Goal: Contribute content: Add original content to the website for others to see

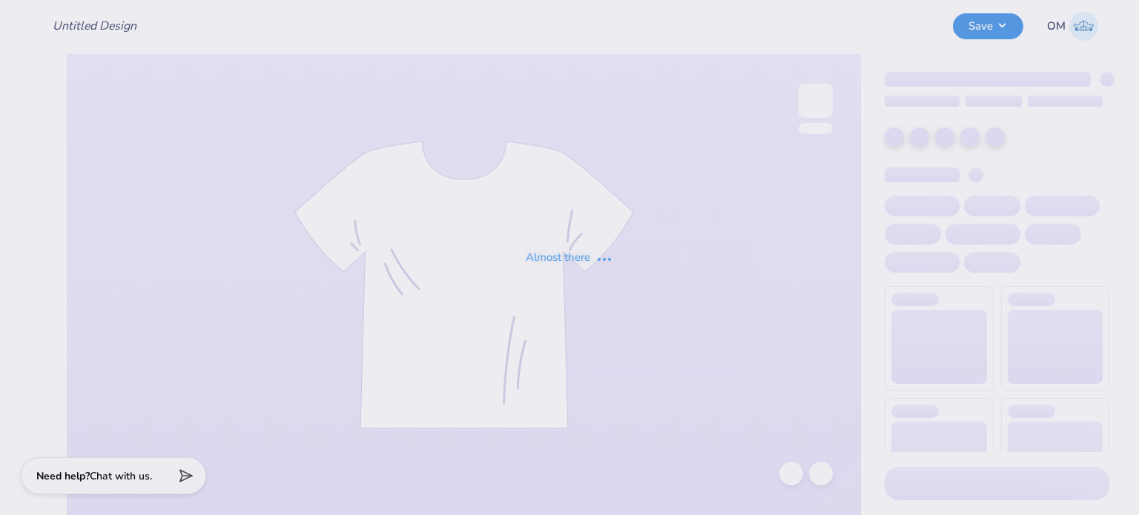
type input "Merch for ADC"
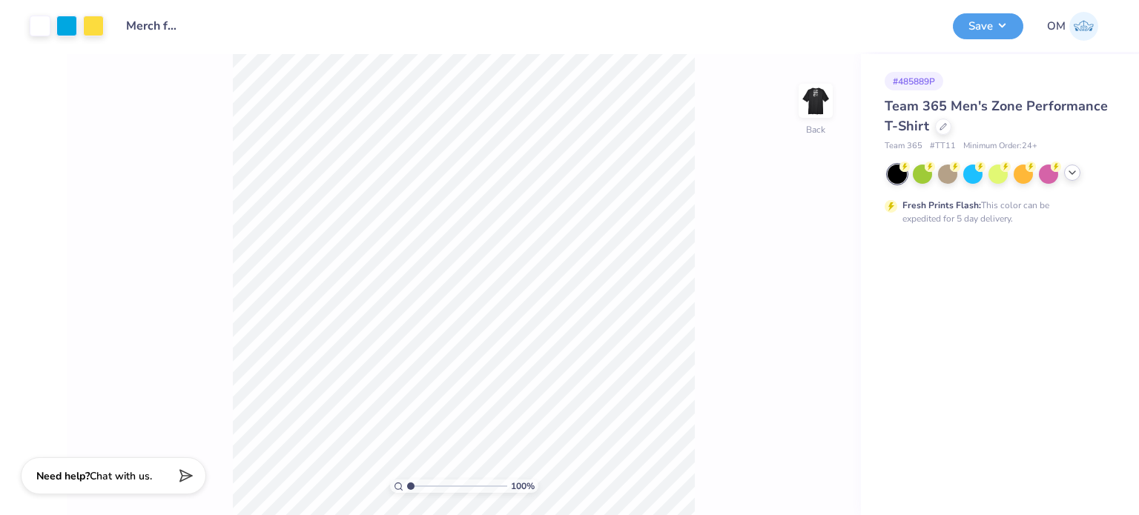
click at [1072, 168] on icon at bounding box center [1072, 173] width 12 height 12
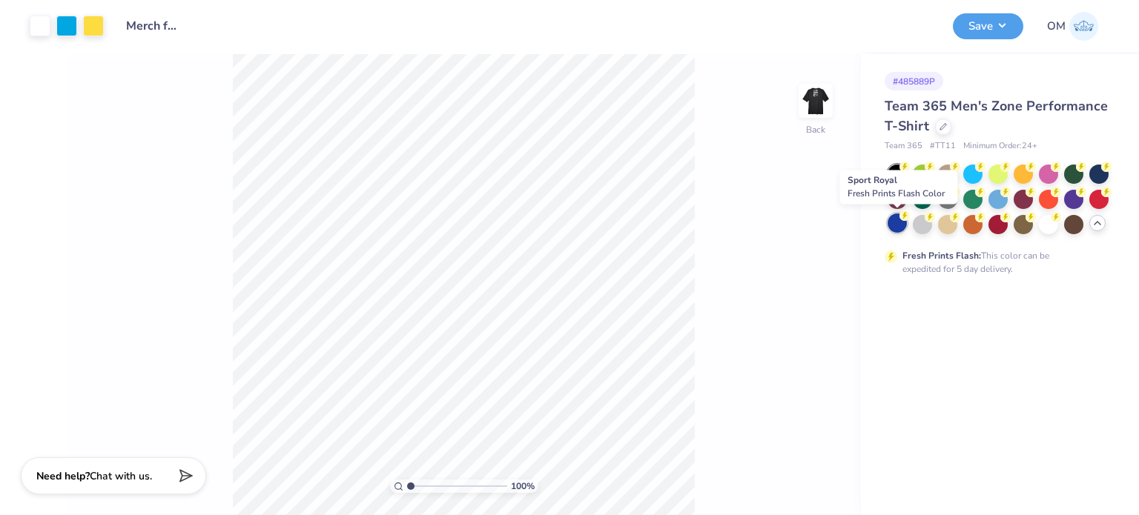
click at [898, 221] on div at bounding box center [896, 222] width 19 height 19
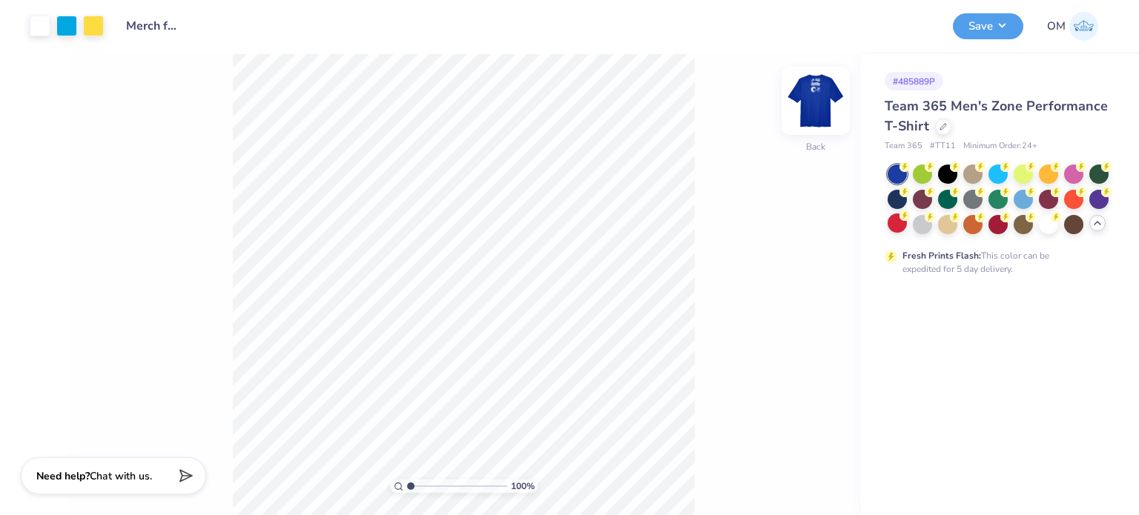
click at [812, 89] on img at bounding box center [815, 100] width 59 height 59
click at [810, 97] on img at bounding box center [815, 100] width 59 height 59
click at [810, 97] on img at bounding box center [816, 101] width 30 height 30
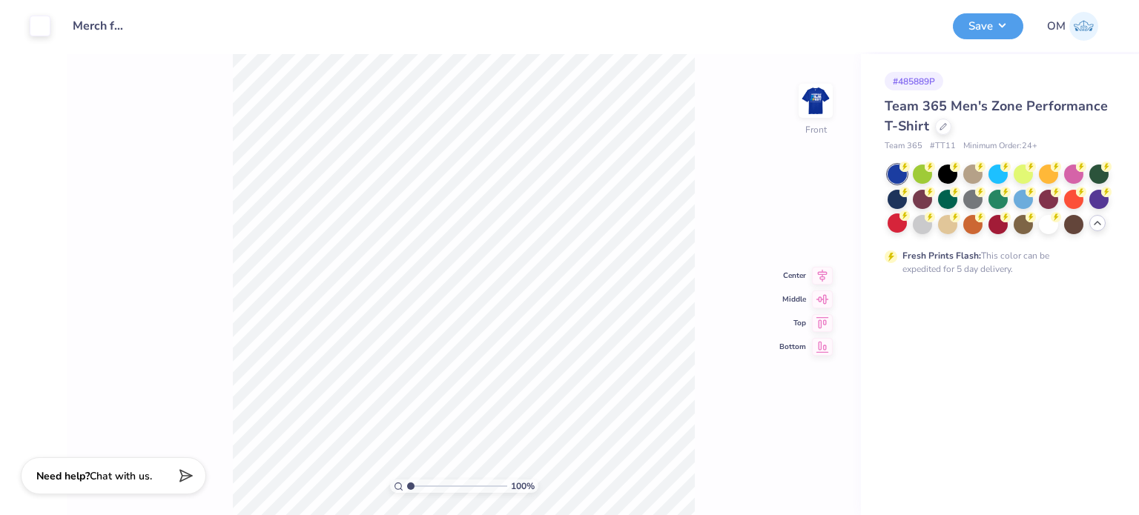
click at [706, 124] on div "100 % Front Center Middle Top Bottom" at bounding box center [464, 284] width 794 height 461
click at [996, 27] on button "Save" at bounding box center [988, 24] width 70 height 26
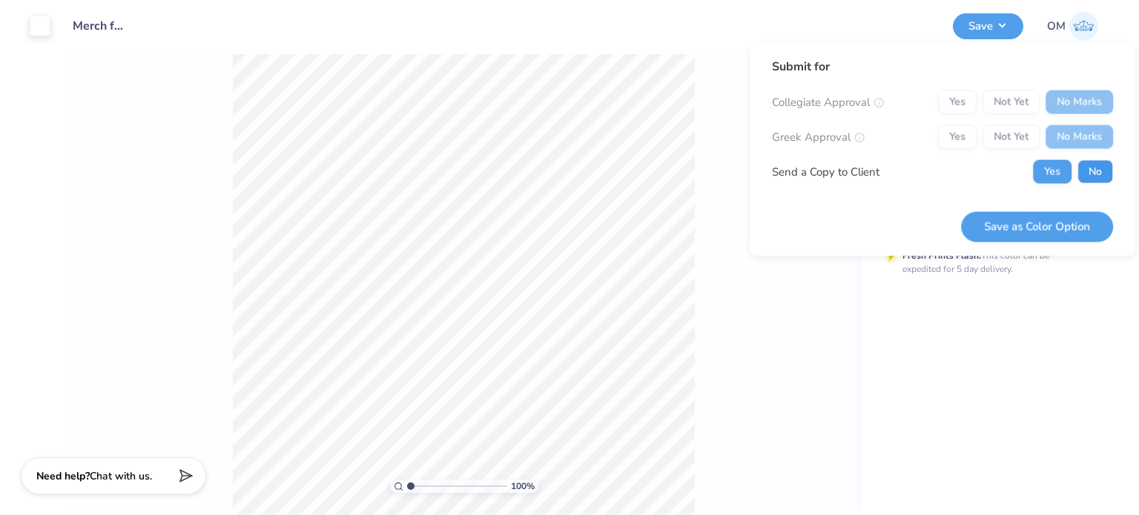
click at [1090, 163] on button "No" at bounding box center [1095, 172] width 36 height 24
click at [1013, 223] on button "Save as Color Option" at bounding box center [1037, 226] width 152 height 30
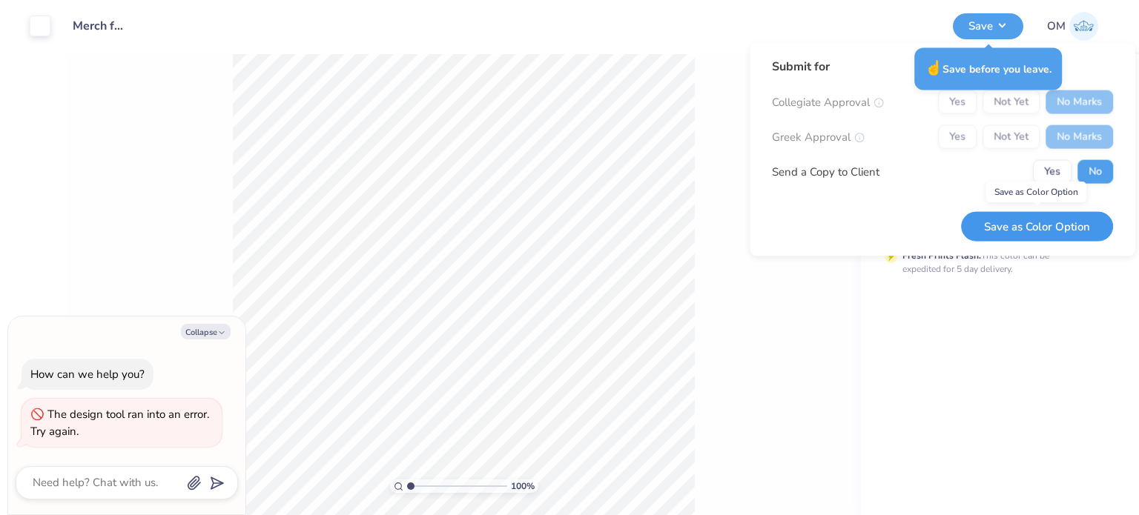
click at [984, 228] on button "Save as Color Option" at bounding box center [1037, 226] width 152 height 30
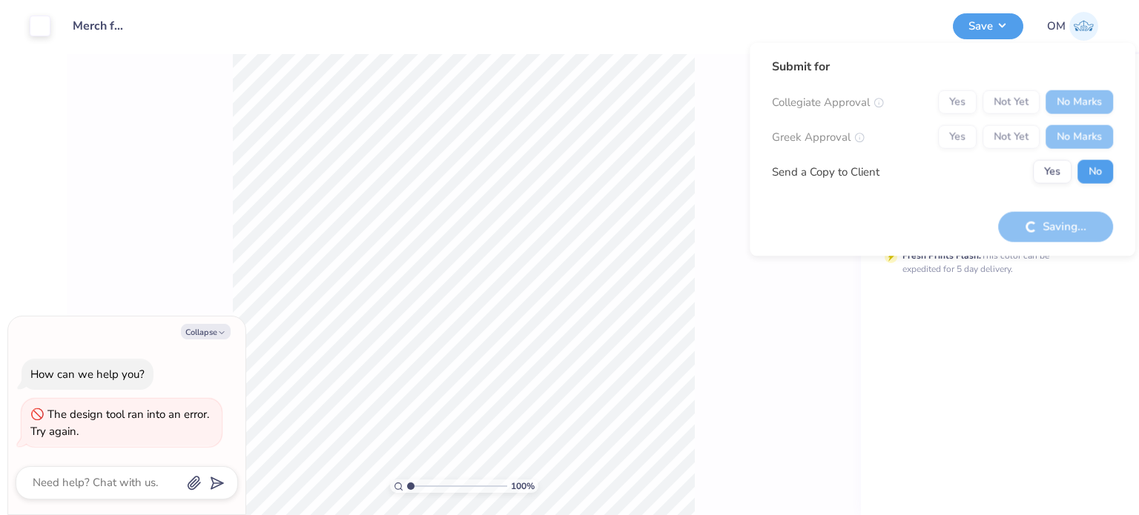
type textarea "x"
